Goal: Find specific page/section: Find specific page/section

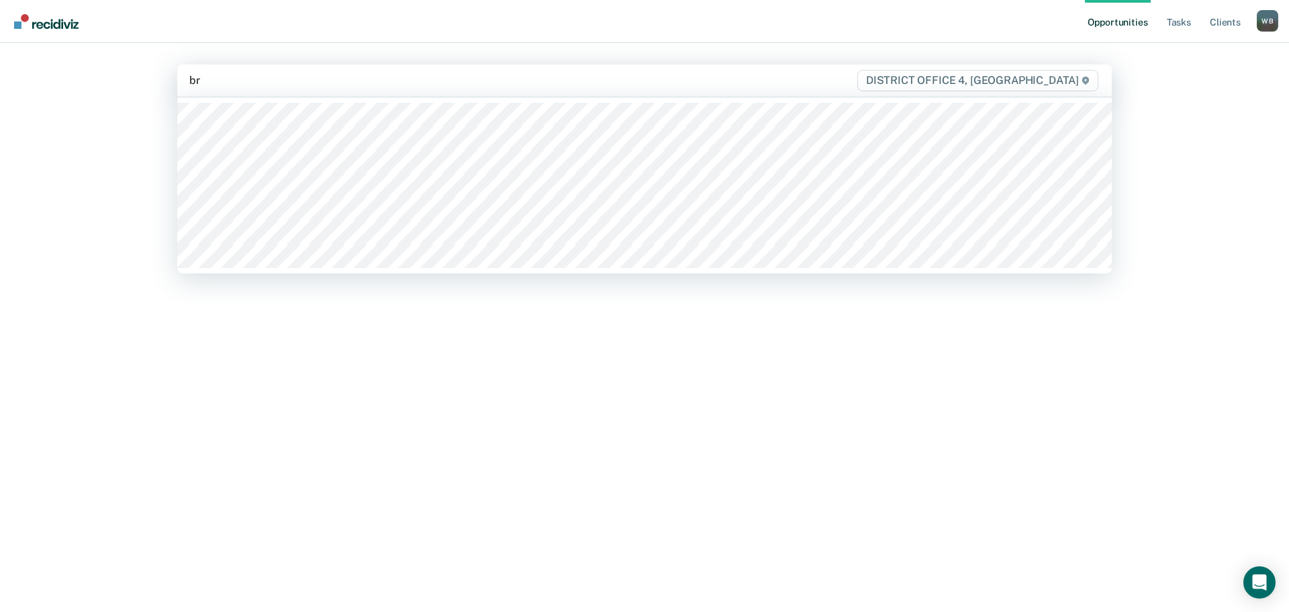
type input "bre"
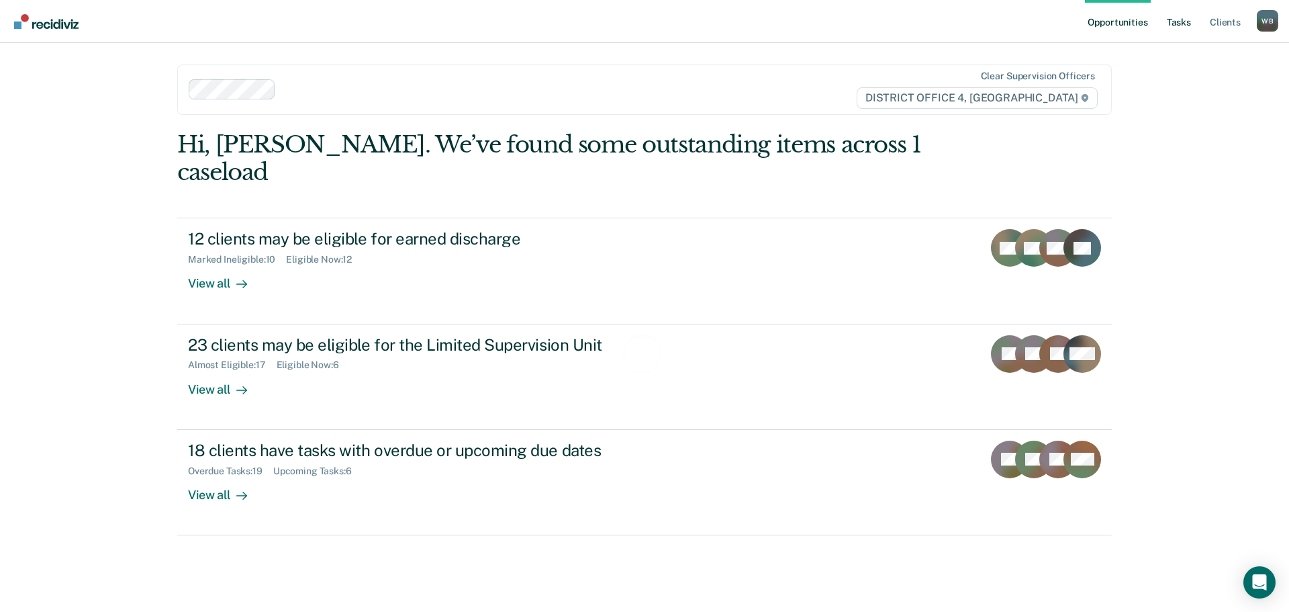
click at [1182, 14] on link "Tasks" at bounding box center [1179, 21] width 30 height 43
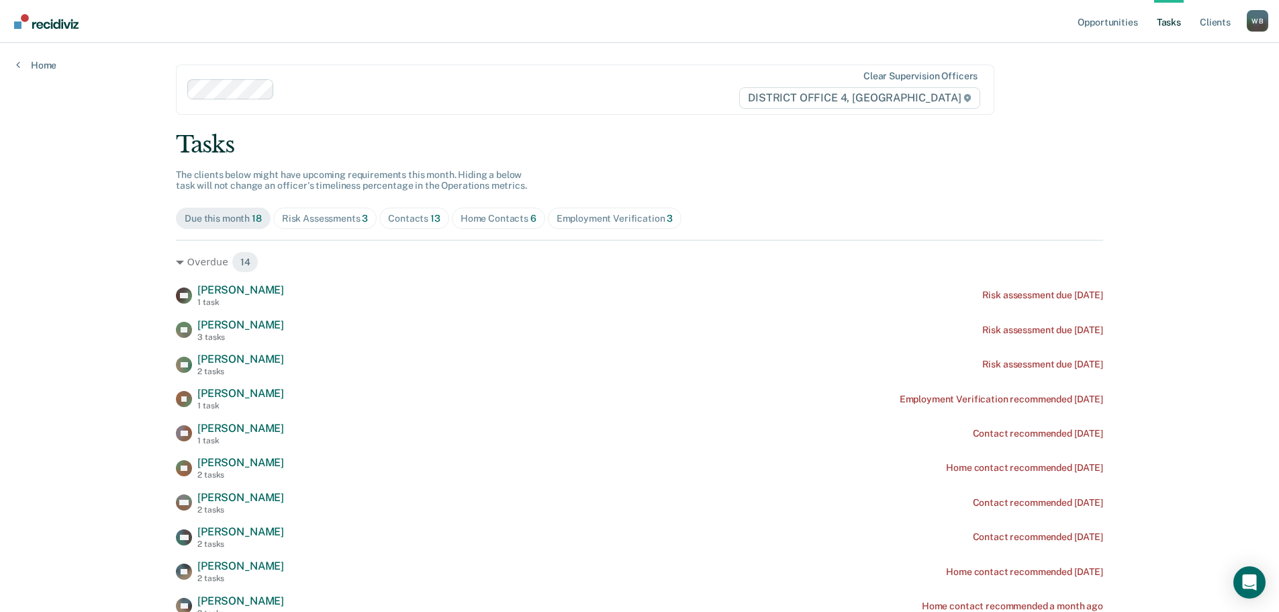
click at [503, 216] on div "Home Contacts 6" at bounding box center [499, 218] width 76 height 11
